Goal: Task Accomplishment & Management: Complete application form

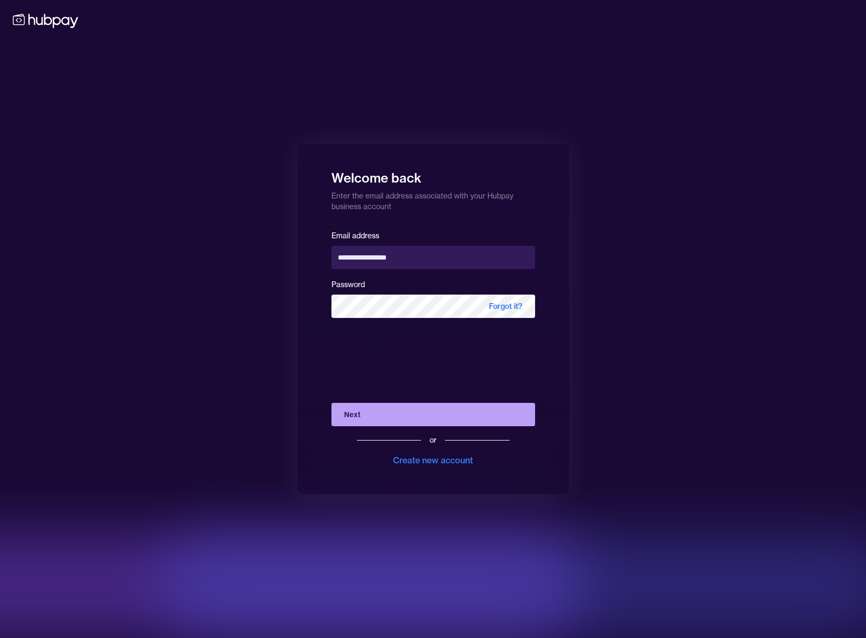
click at [442, 407] on button "Next" at bounding box center [434, 414] width 204 height 23
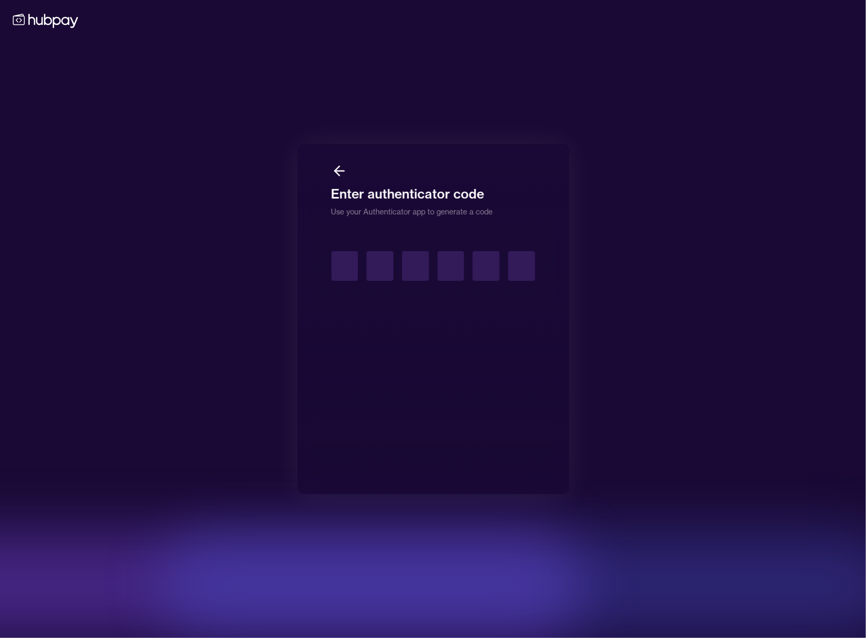
type input "*"
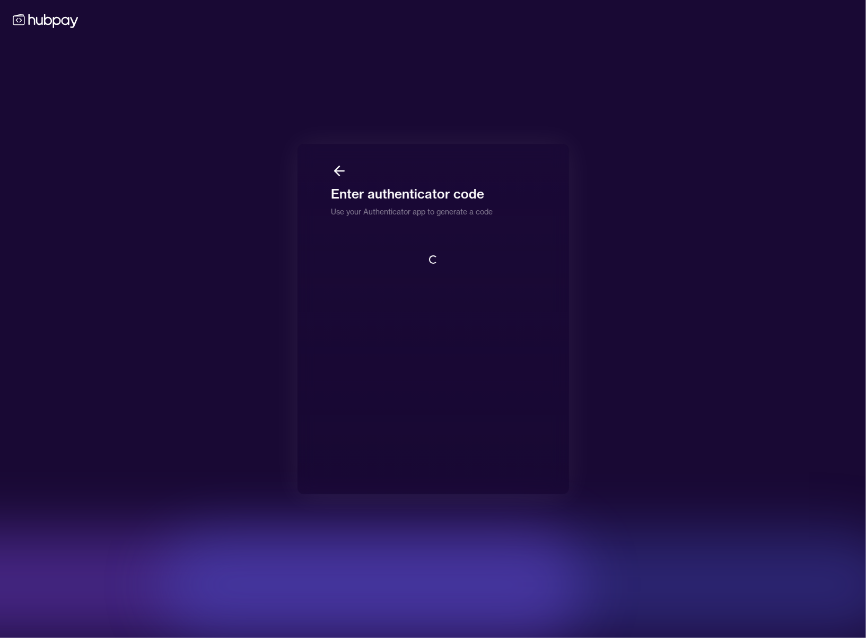
scroll to position [1, 0]
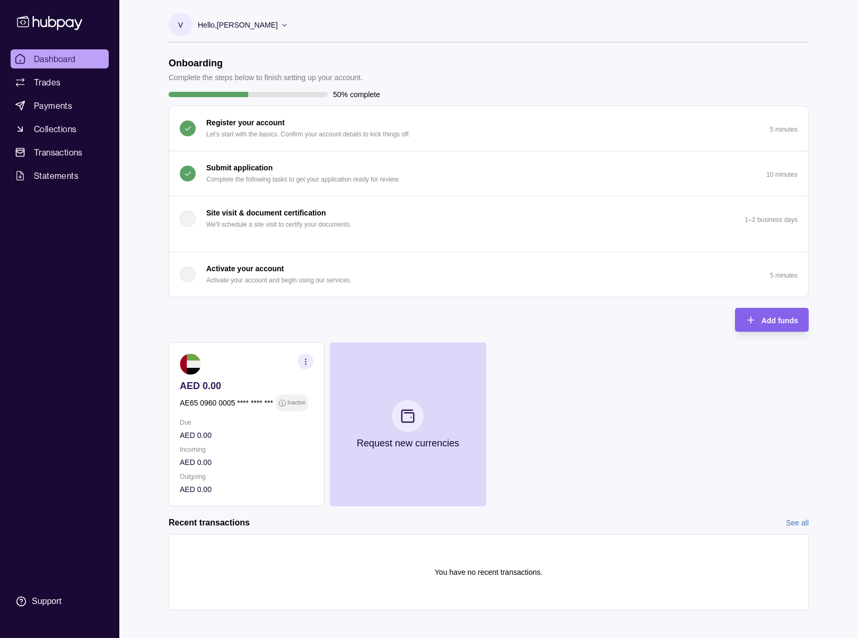
click at [275, 179] on p "Complete the following tasks to get your application ready for review." at bounding box center [303, 179] width 194 height 12
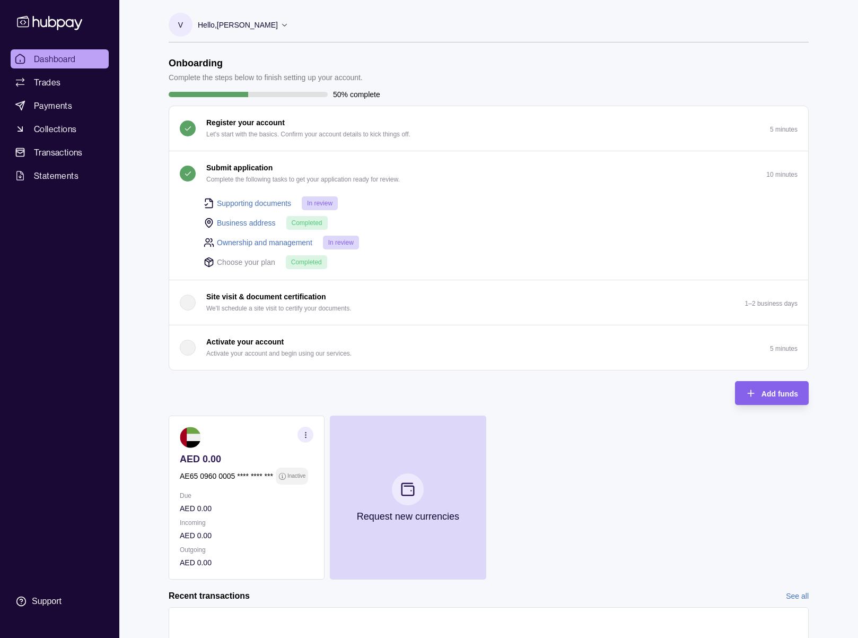
click at [275, 179] on p "Complete the following tasks to get your application ready for review." at bounding box center [303, 179] width 194 height 12
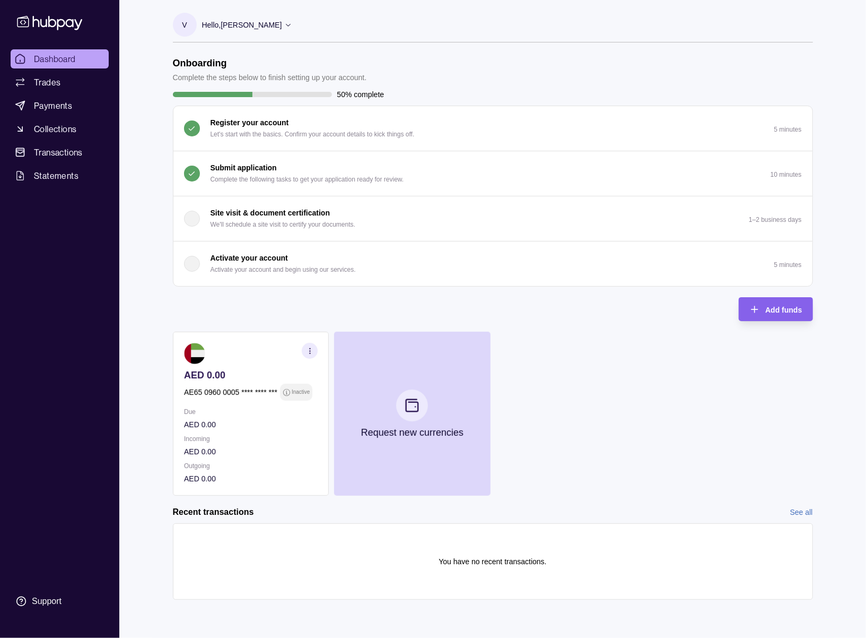
click at [406, 162] on button "Submit application Complete the following tasks to get your application ready f…" at bounding box center [492, 173] width 639 height 45
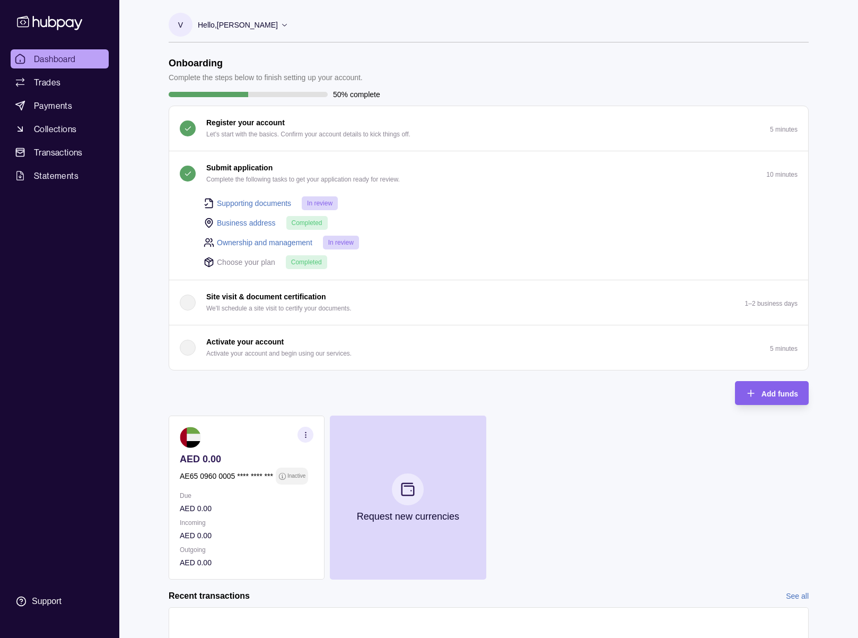
click at [406, 162] on button "Submit application Complete the following tasks to get your application ready f…" at bounding box center [488, 173] width 639 height 45
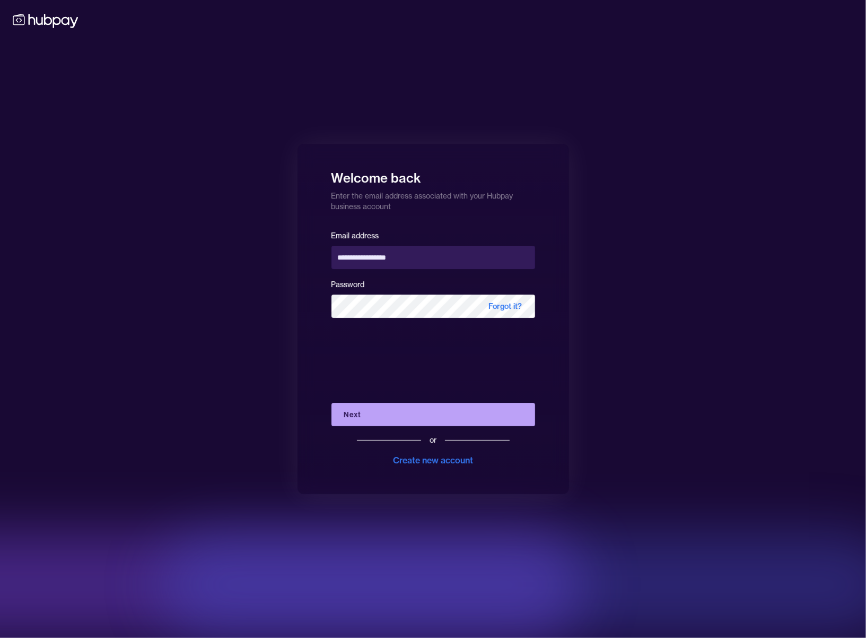
click at [438, 407] on button "Next" at bounding box center [434, 414] width 204 height 23
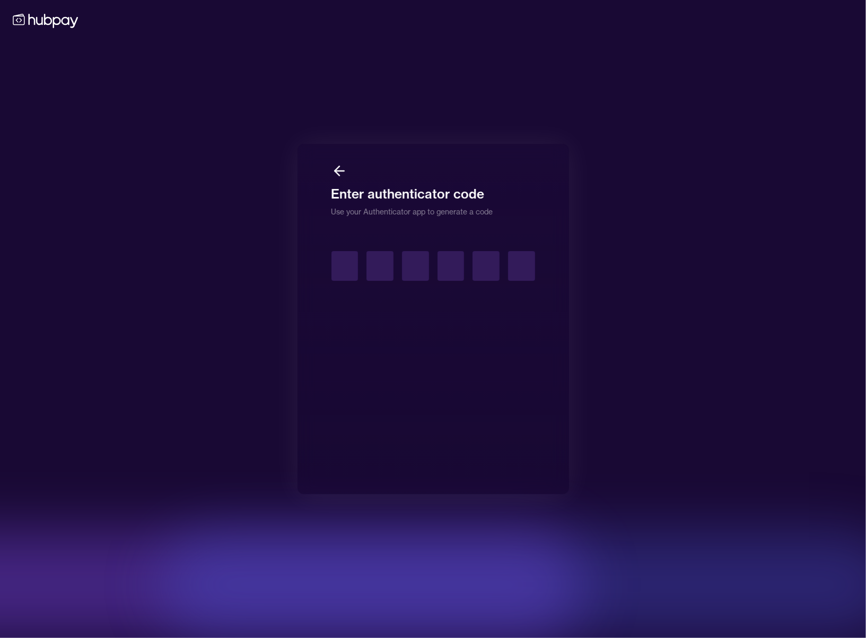
type input "*"
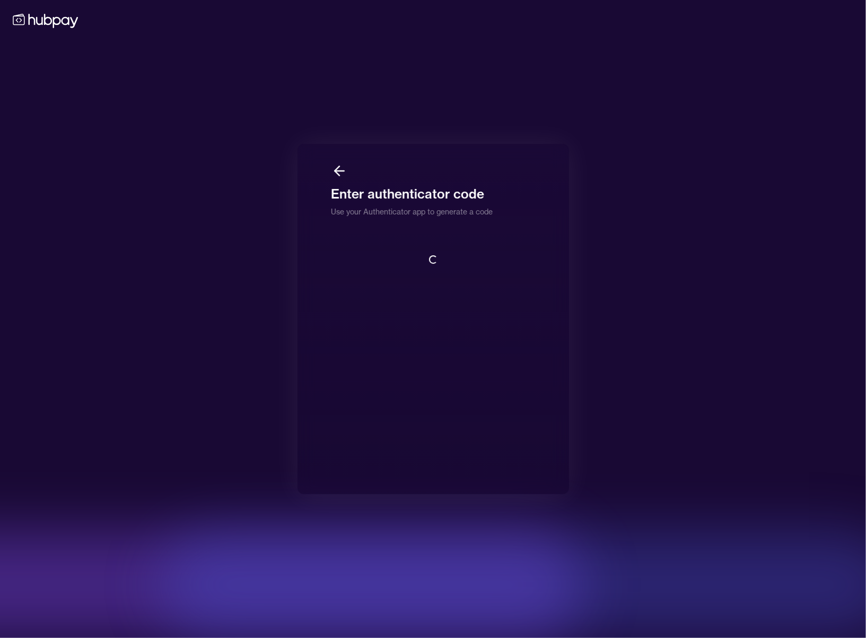
scroll to position [1, 0]
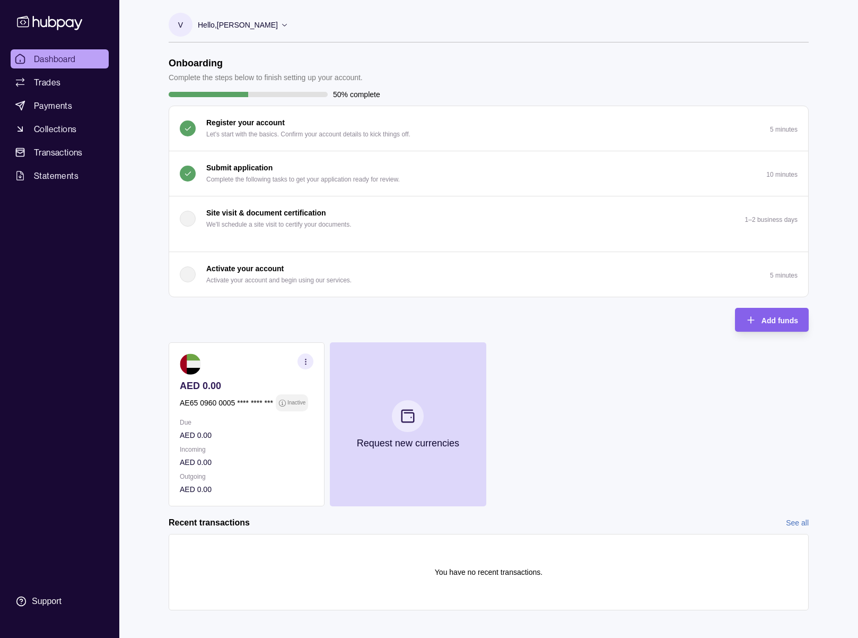
click at [374, 176] on p "Complete the following tasks to get your application ready for review." at bounding box center [303, 179] width 194 height 12
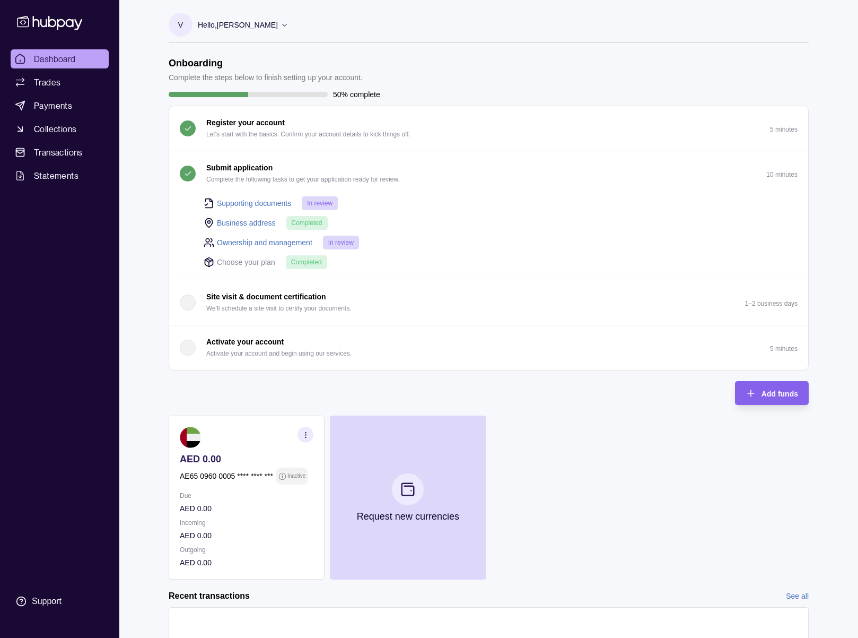
click at [374, 176] on p "Complete the following tasks to get your application ready for review." at bounding box center [303, 179] width 194 height 12
